Goal: Transaction & Acquisition: Purchase product/service

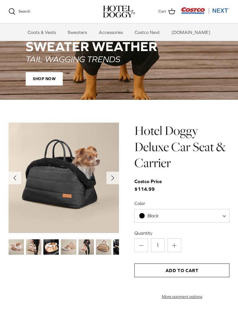
scroll to position [444, 0]
click at [31, 247] on img at bounding box center [33, 246] width 15 height 15
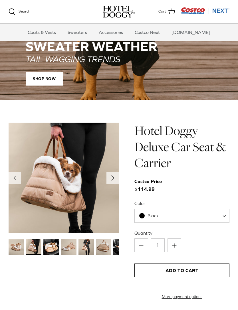
click at [56, 241] on img at bounding box center [50, 246] width 15 height 15
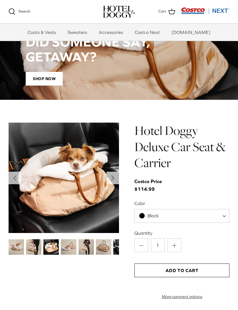
click at [70, 245] on img at bounding box center [68, 246] width 15 height 15
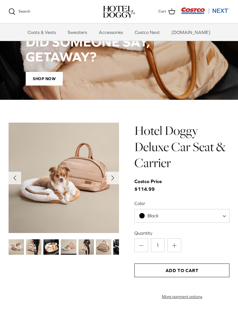
click at [87, 247] on img at bounding box center [85, 246] width 15 height 15
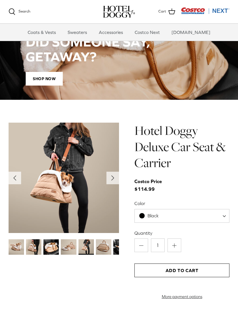
click at [104, 246] on img at bounding box center [103, 246] width 15 height 15
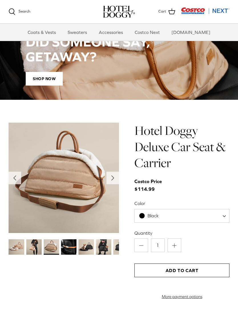
click at [90, 245] on img at bounding box center [85, 246] width 15 height 15
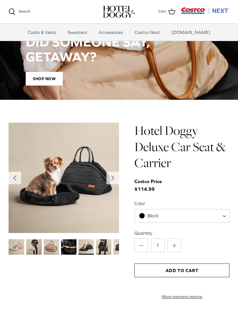
click at [69, 246] on img at bounding box center [68, 246] width 15 height 15
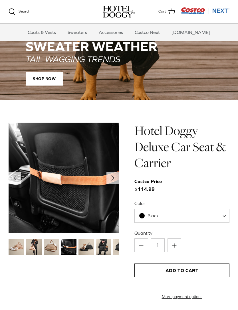
click at [105, 245] on img at bounding box center [103, 246] width 15 height 15
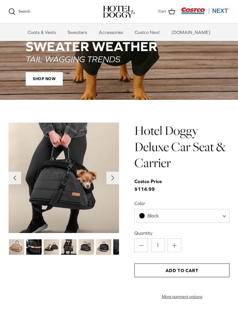
click at [89, 245] on img at bounding box center [85, 246] width 15 height 15
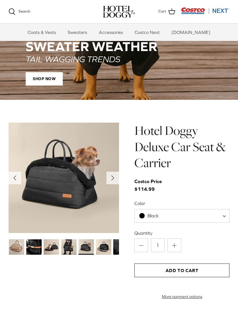
click at [104, 245] on img at bounding box center [103, 246] width 15 height 15
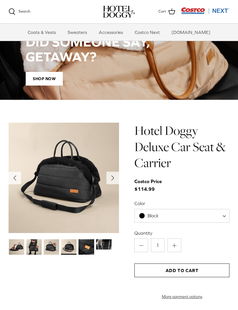
click at [104, 244] on img at bounding box center [103, 244] width 15 height 10
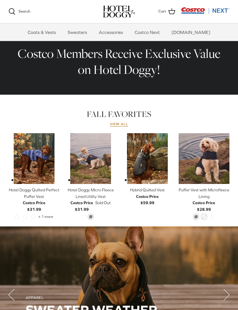
scroll to position [176, 0]
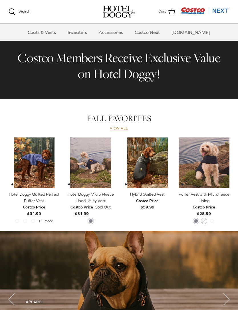
click at [121, 128] on link "View all" at bounding box center [119, 128] width 18 height 5
